Goal: Task Accomplishment & Management: Manage account settings

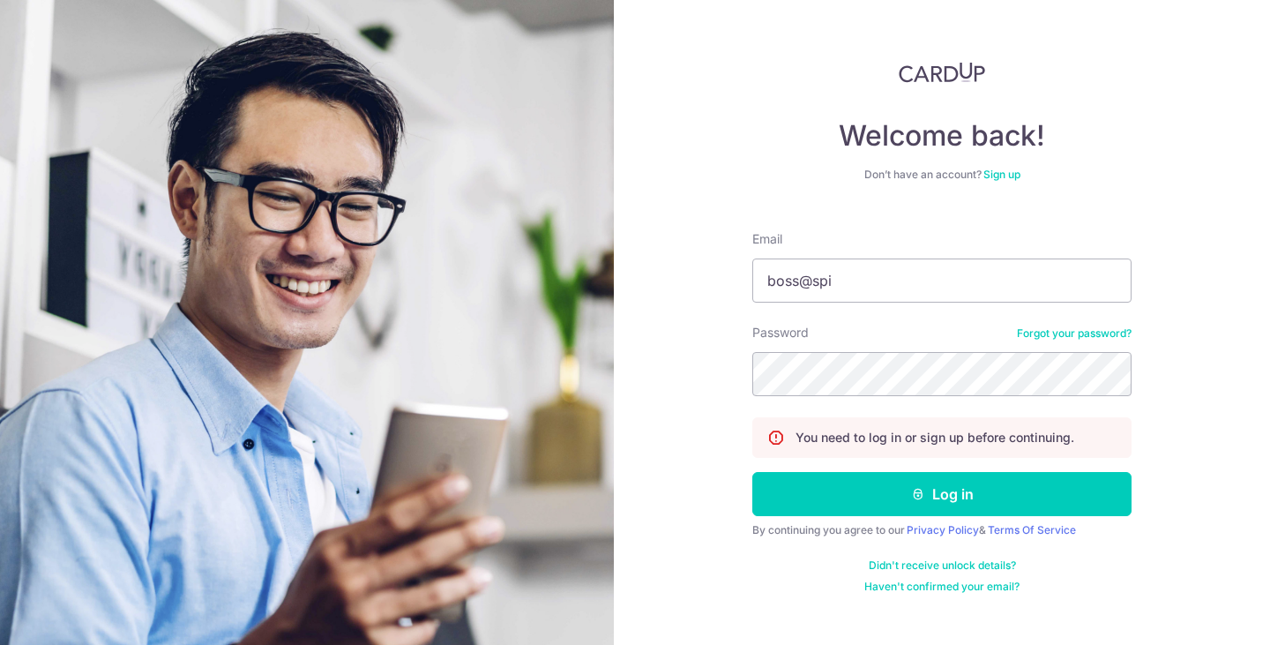
type input "[EMAIL_ADDRESS][DOMAIN_NAME]"
click at [752, 472] on button "Log in" at bounding box center [941, 494] width 379 height 44
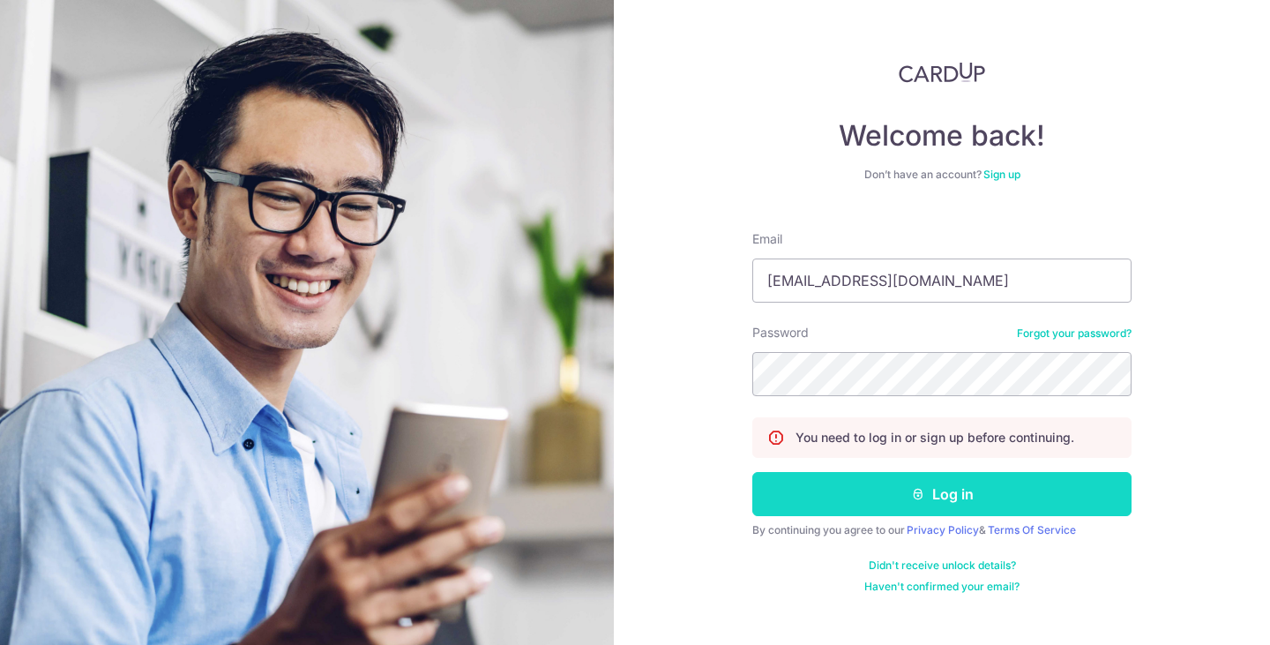
click at [965, 496] on button "Log in" at bounding box center [941, 494] width 379 height 44
